Goal: Ask a question

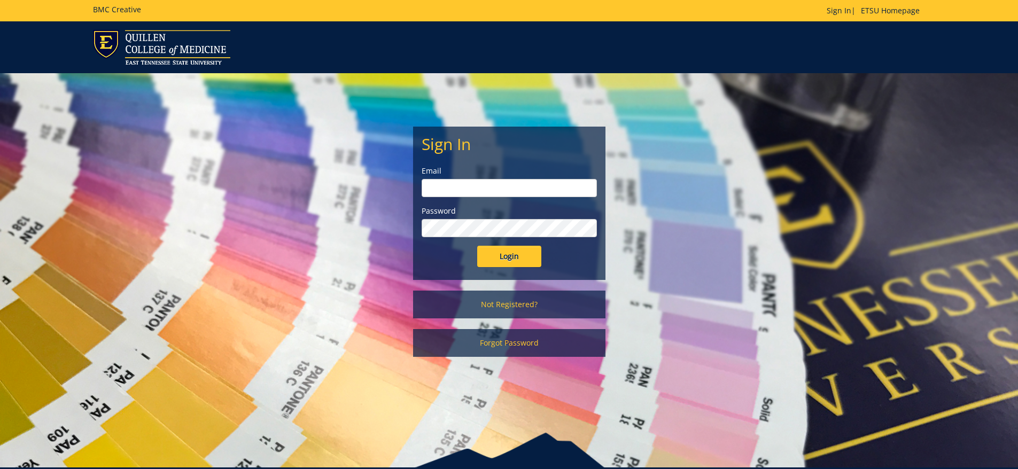
type input "swartz@etsu.edu"
click at [504, 256] on input "Login" at bounding box center [509, 256] width 64 height 21
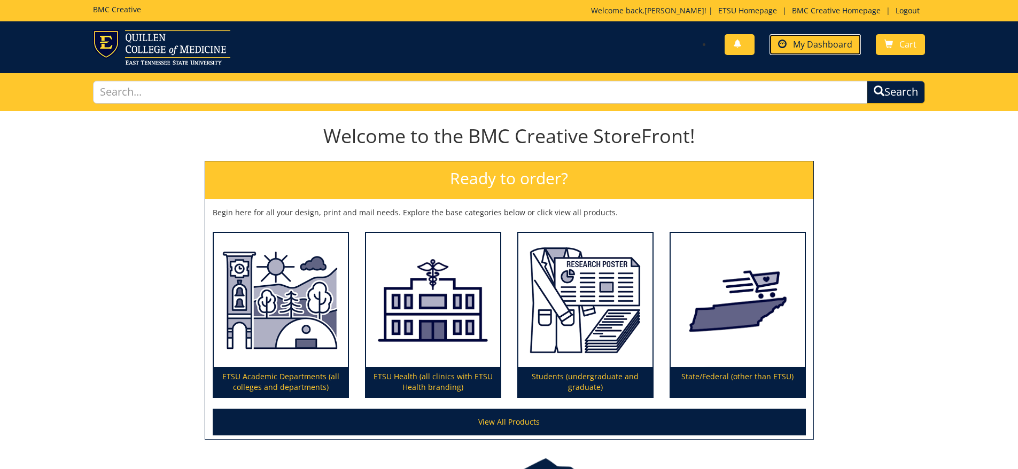
click at [810, 46] on span "My Dashboard" at bounding box center [822, 44] width 59 height 12
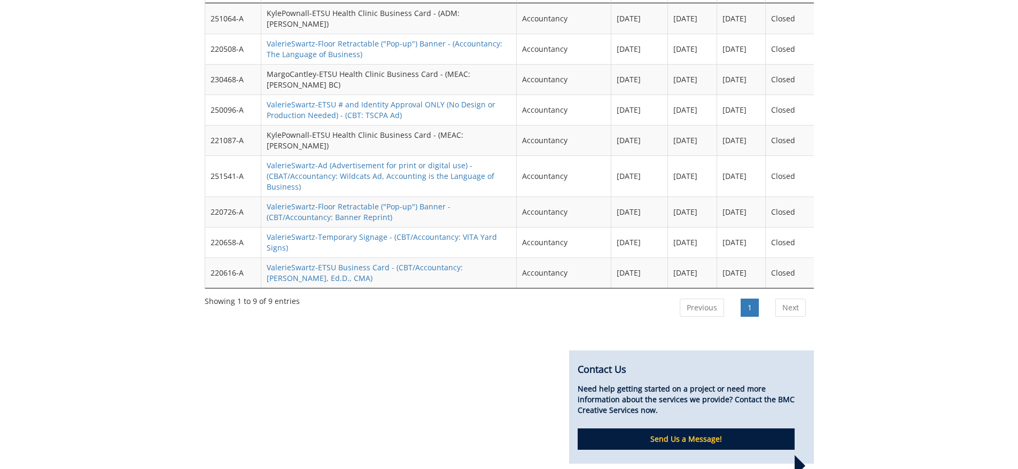
scroll to position [1219, 0]
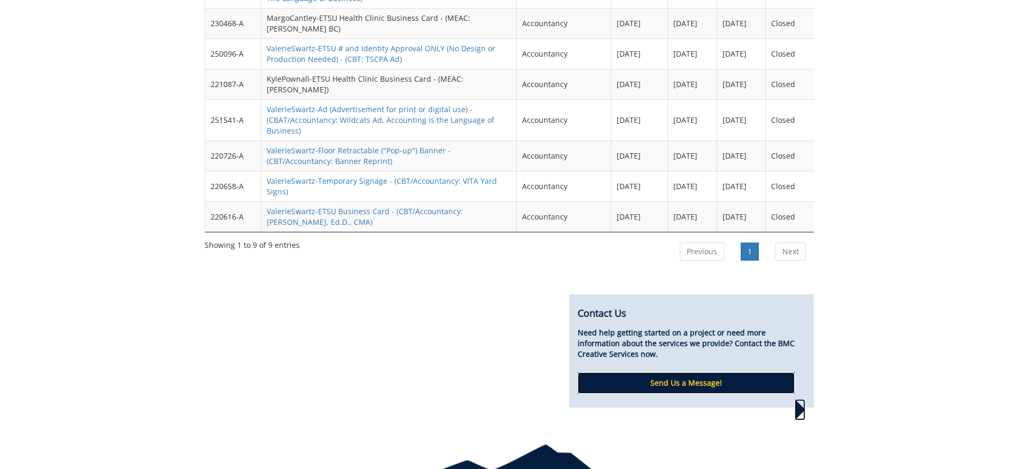
click at [692, 372] on p "Send Us a Message!" at bounding box center [686, 382] width 217 height 21
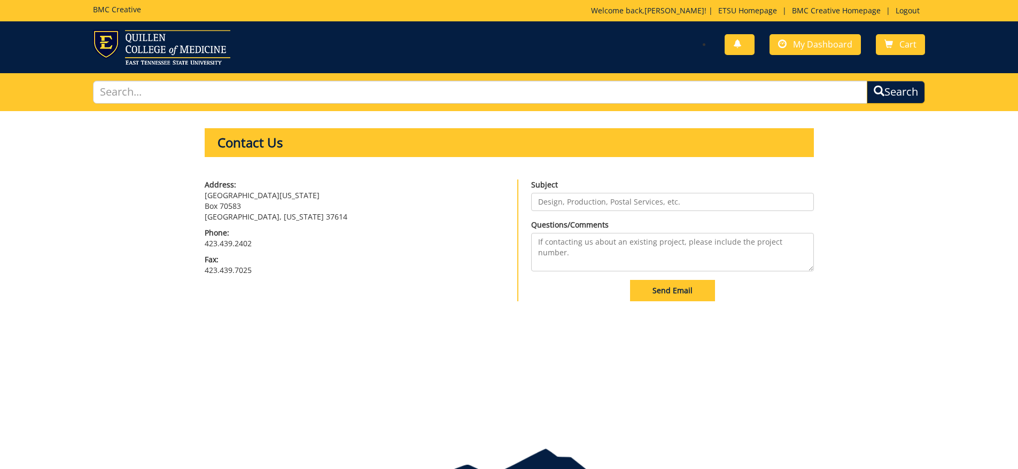
click at [574, 199] on input "Subject" at bounding box center [672, 202] width 283 height 18
type input "Project in progress?"
click at [540, 240] on textarea "Questions/Comments" at bounding box center [672, 252] width 283 height 38
click at [696, 239] on textarea "Hey, could someone get back to me, please? Thank you." at bounding box center [672, 252] width 283 height 38
type textarea "Hey, could someone get back to me, please? I just have a question, please. Than…"
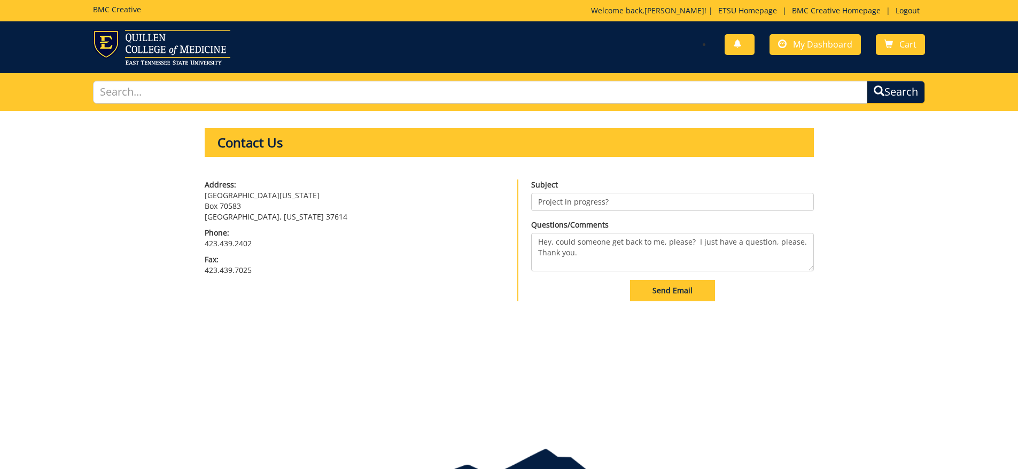
click at [671, 291] on span "Send Email" at bounding box center [672, 290] width 40 height 10
